Goal: Task Accomplishment & Management: Manage account settings

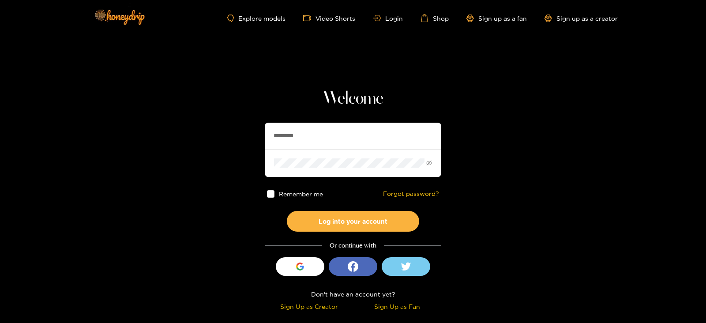
drag, startPoint x: 304, startPoint y: 133, endPoint x: 212, endPoint y: 148, distance: 93.5
click at [212, 148] on section "Welcome ********* Remember me Forgot password? Log into your account Or continu…" at bounding box center [353, 157] width 706 height 314
paste input "text"
type input "*******"
click at [287, 211] on button "Log into your account" at bounding box center [353, 221] width 132 height 21
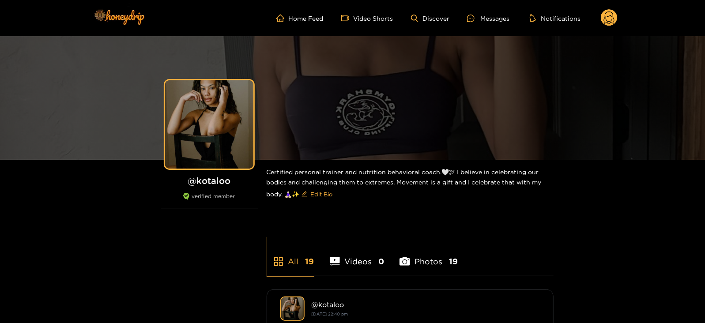
click at [609, 21] on circle at bounding box center [609, 17] width 17 height 17
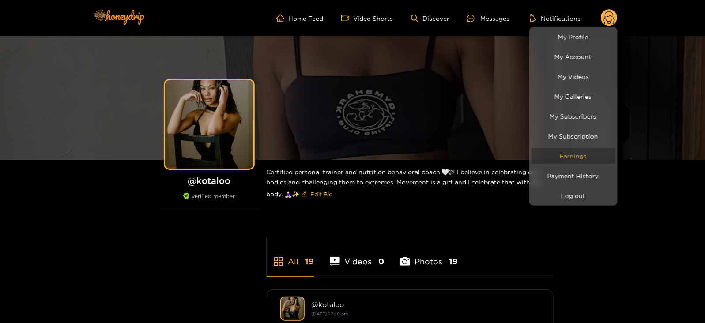
click at [561, 152] on link "Earnings" at bounding box center [574, 155] width 84 height 15
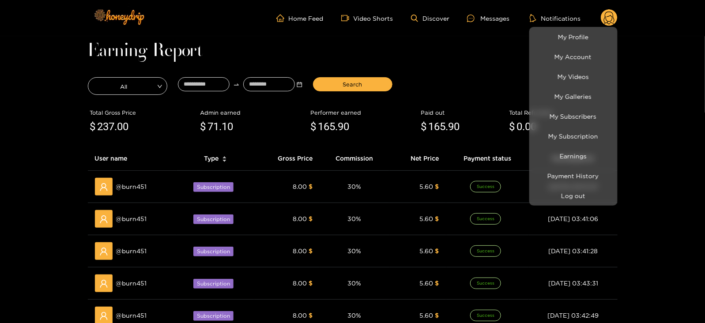
click at [201, 79] on div at bounding box center [352, 161] width 705 height 323
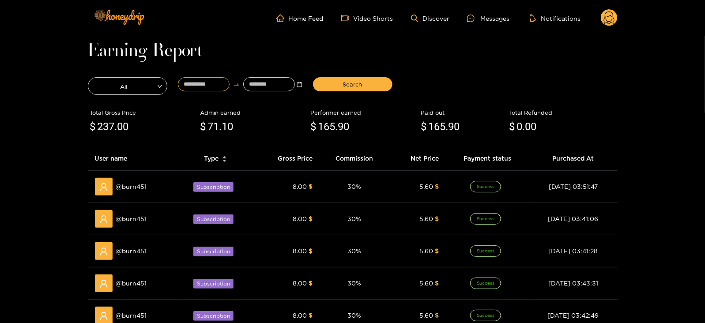
click at [201, 79] on input at bounding box center [204, 84] width 52 height 14
click at [252, 37] on main "Earning Report All Search Total Gross Price $ 237 .00 Admin earned $ 71 .10 Per…" at bounding box center [352, 301] width 705 height 531
click at [343, 128] on span ".90" at bounding box center [343, 127] width 14 height 12
click at [99, 125] on span "237" at bounding box center [106, 127] width 17 height 12
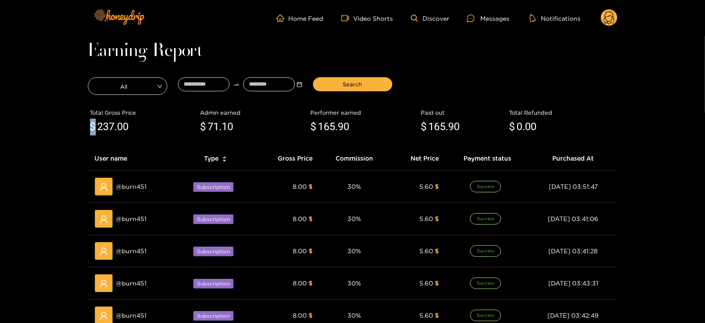
click at [99, 125] on span "237" at bounding box center [106, 127] width 17 height 12
copy div "$ 237 .00"
click at [330, 125] on span "165" at bounding box center [326, 127] width 17 height 12
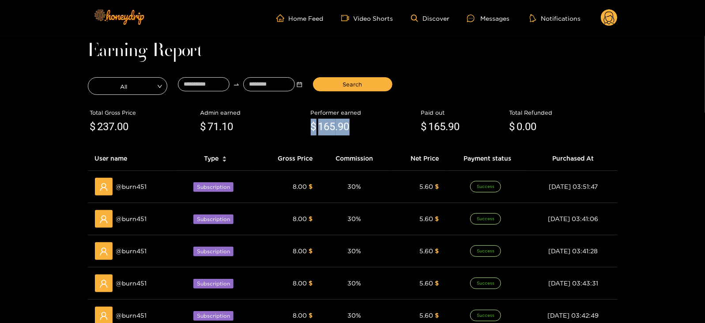
click at [330, 125] on span "165" at bounding box center [326, 127] width 17 height 12
copy div "$ 165 .90"
click at [479, 21] on div at bounding box center [473, 19] width 13 height 8
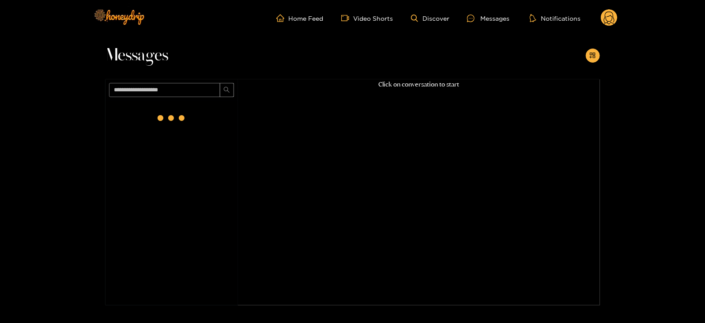
click at [602, 18] on circle at bounding box center [609, 17] width 17 height 17
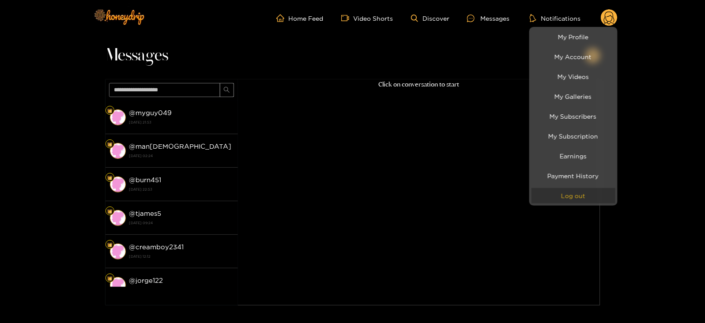
click at [554, 194] on button "Log out" at bounding box center [574, 195] width 84 height 15
